Goal: Find contact information: Find contact information

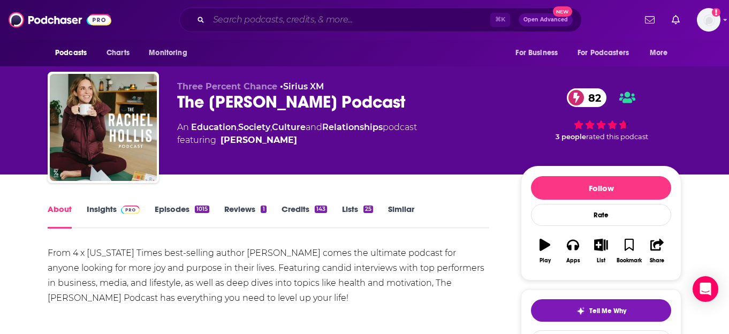
click at [341, 22] on input "Search podcasts, credits, & more..." at bounding box center [350, 19] width 282 height 17
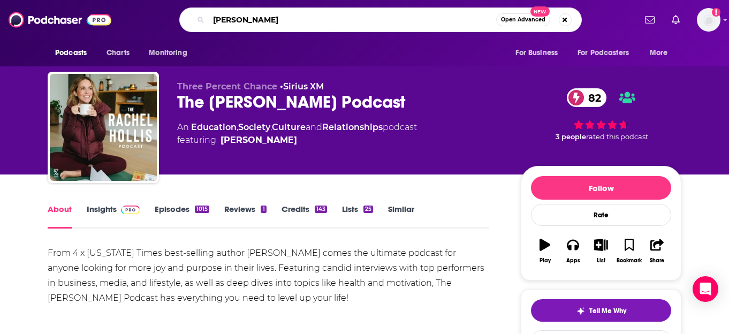
type input "[PERSON_NAME]"
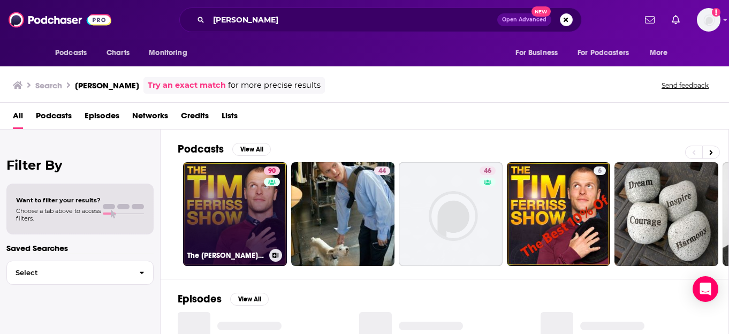
click at [239, 197] on link "90 The [PERSON_NAME] Show" at bounding box center [235, 214] width 104 height 104
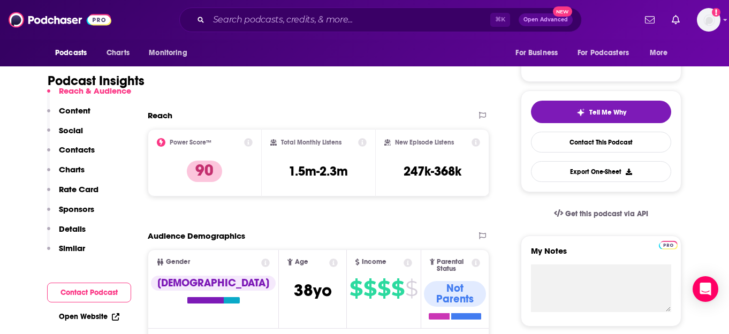
scroll to position [202, 0]
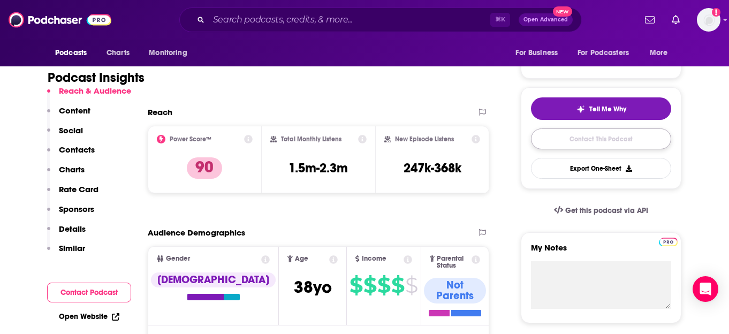
click at [591, 139] on link "Contact This Podcast" at bounding box center [601, 139] width 140 height 21
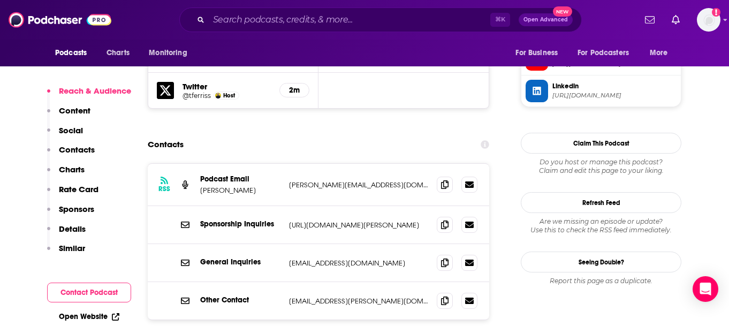
scroll to position [1048, 0]
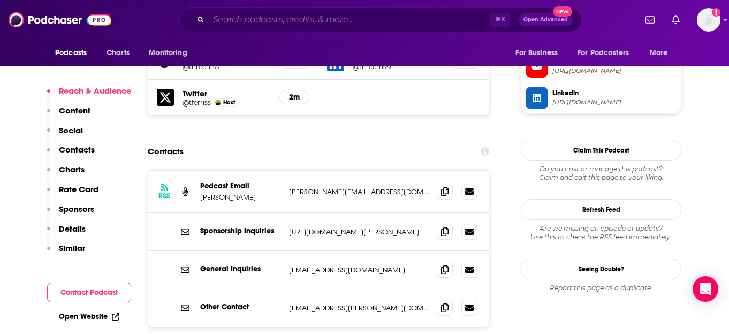
click at [323, 19] on input "Search podcasts, credits, & more..." at bounding box center [350, 19] width 282 height 17
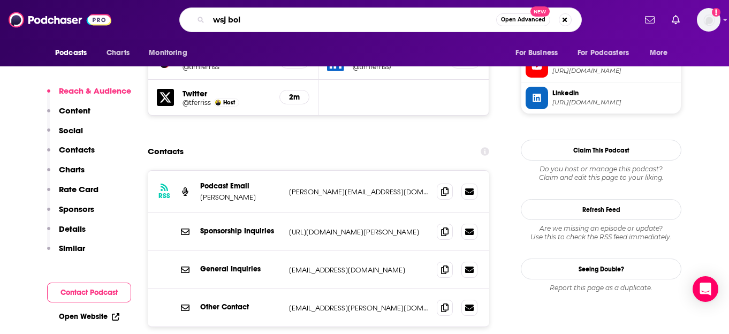
type input "wsj bold"
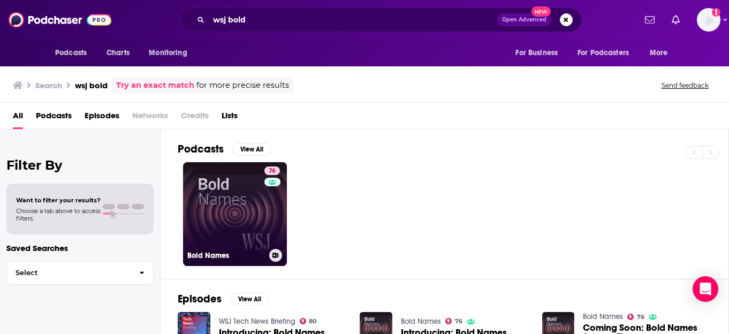
click at [228, 239] on link "76 Bold Names" at bounding box center [235, 214] width 104 height 104
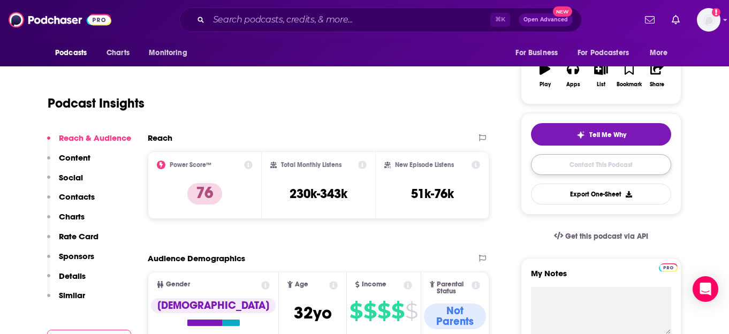
click at [576, 156] on link "Contact This Podcast" at bounding box center [601, 164] width 140 height 21
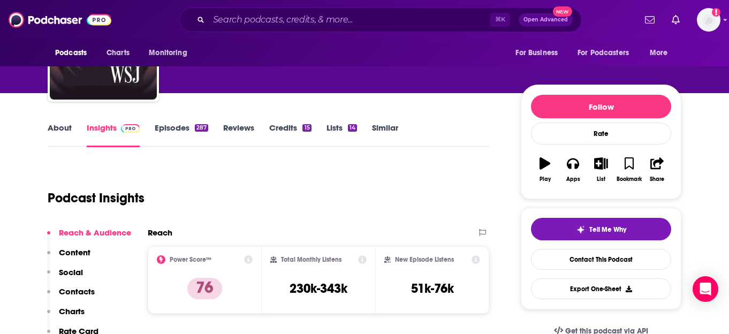
scroll to position [73, 0]
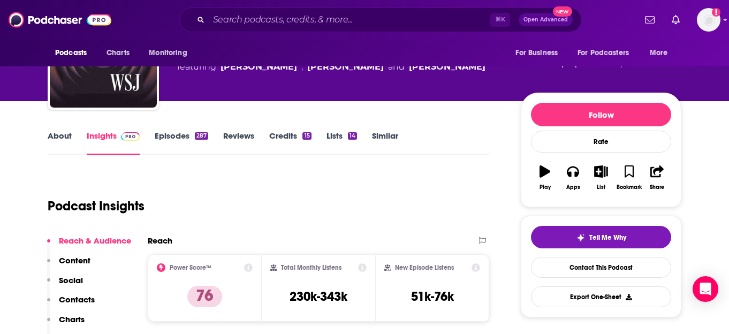
click at [182, 134] on link "Episodes 287" at bounding box center [182, 143] width 54 height 25
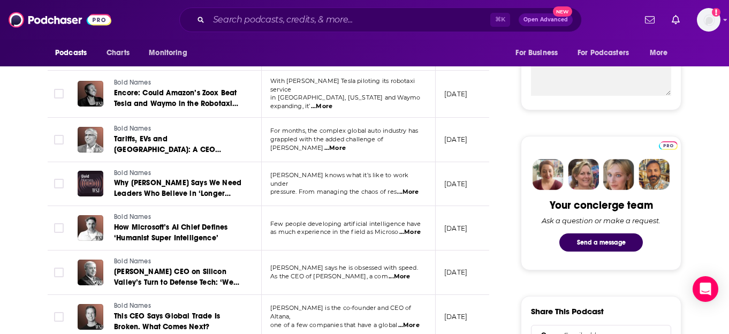
scroll to position [417, 0]
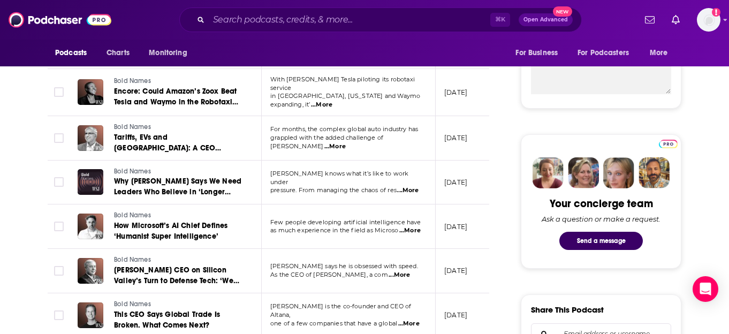
click at [413, 186] on span "...More" at bounding box center [407, 190] width 21 height 9
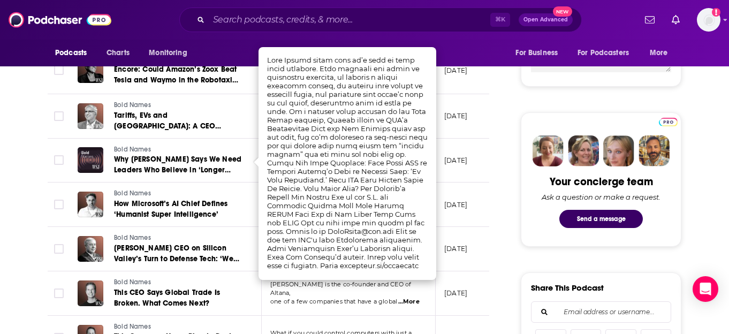
scroll to position [439, 0]
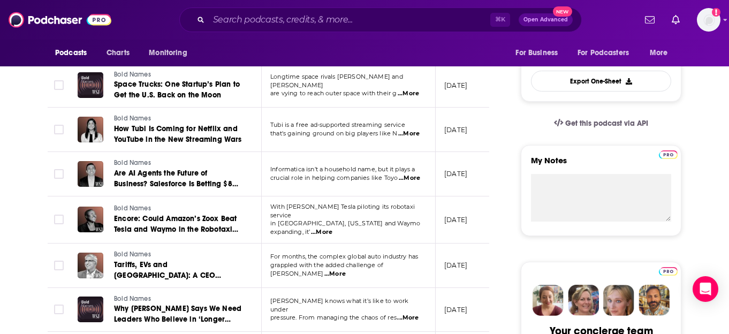
scroll to position [0, 0]
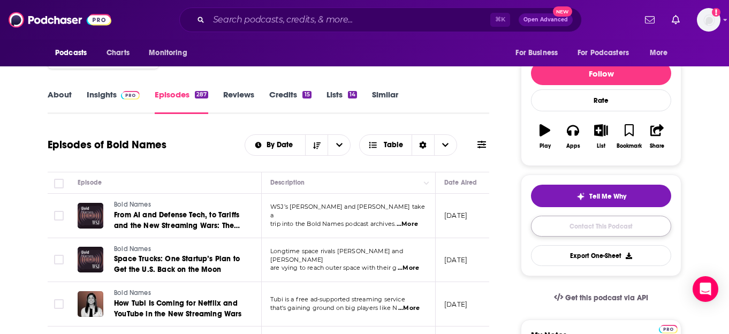
click at [612, 232] on link "Contact This Podcast" at bounding box center [601, 226] width 140 height 21
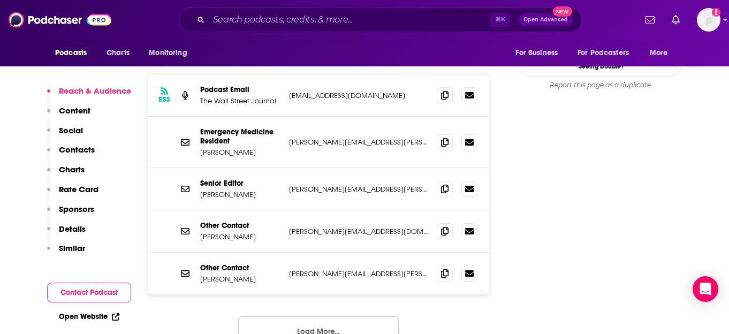
scroll to position [1101, 0]
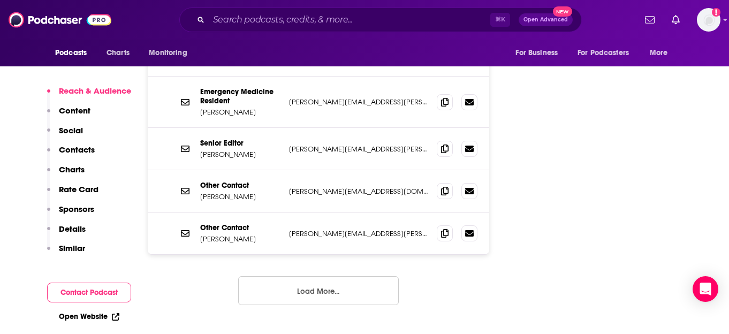
click at [367, 276] on button "Load More..." at bounding box center [318, 290] width 161 height 29
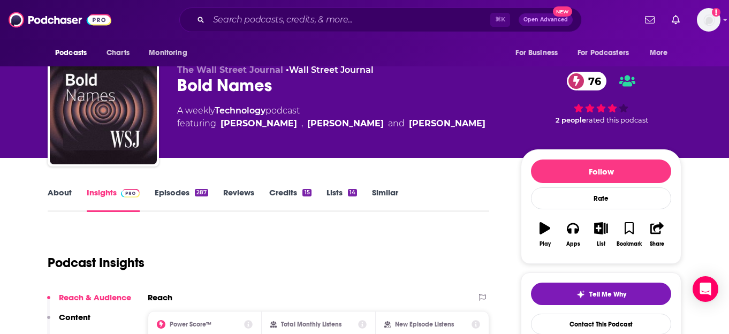
scroll to position [0, 0]
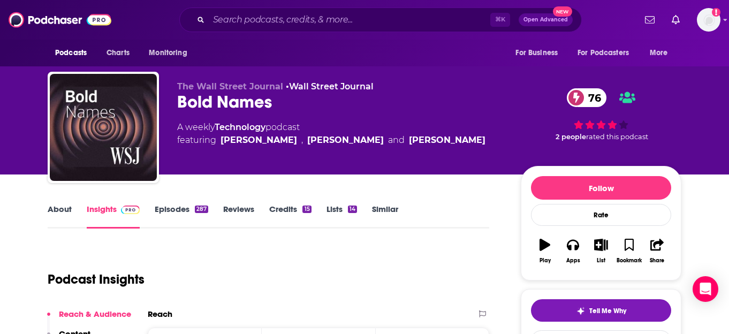
click at [175, 212] on link "Episodes 287" at bounding box center [182, 216] width 54 height 25
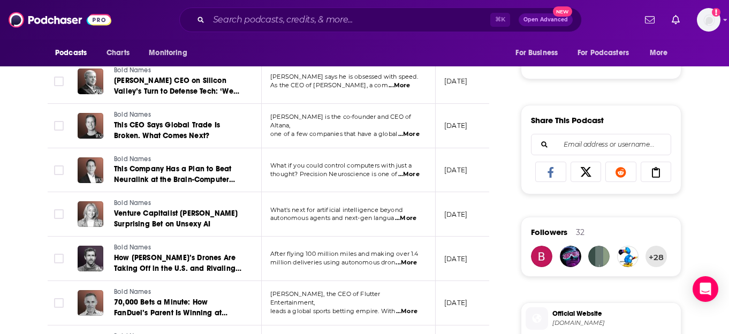
scroll to position [607, 0]
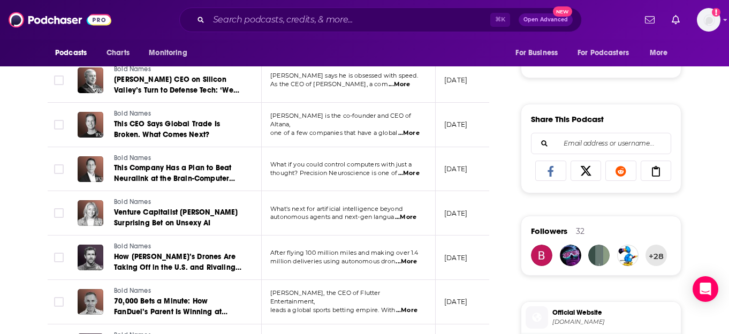
click at [409, 169] on span "...More" at bounding box center [408, 173] width 21 height 9
click at [504, 229] on div "About Insights Episodes 287 Reviews Credits 15 Lists 14 Similar Episodes of Bol…" at bounding box center [276, 298] width 490 height 1406
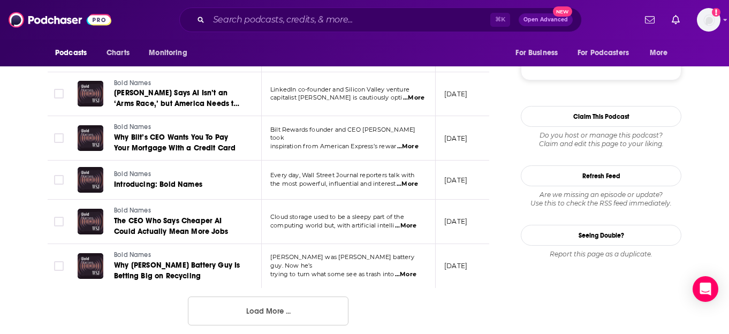
scroll to position [1132, 0]
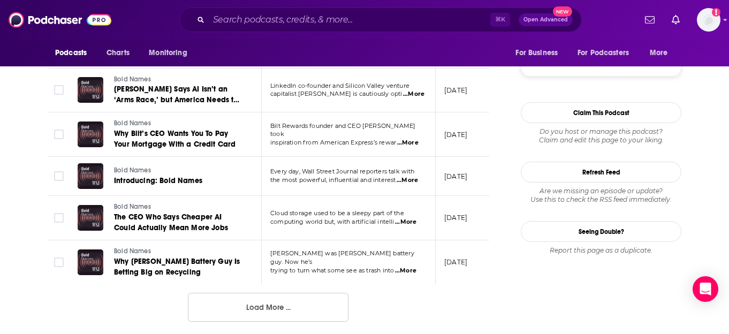
click at [281, 304] on button "Load More ..." at bounding box center [268, 307] width 161 height 29
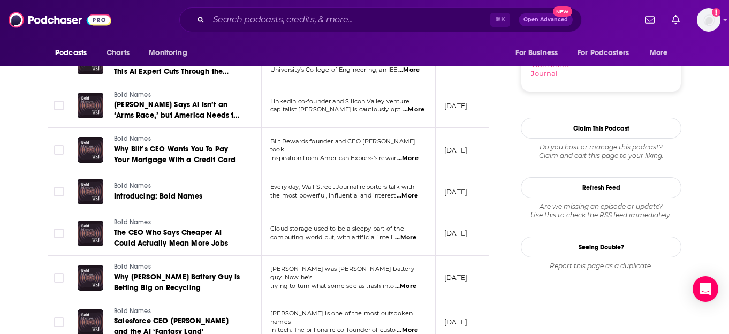
scroll to position [1116, 0]
click at [415, 194] on span "...More" at bounding box center [407, 196] width 21 height 9
